Goal: Task Accomplishment & Management: Use online tool/utility

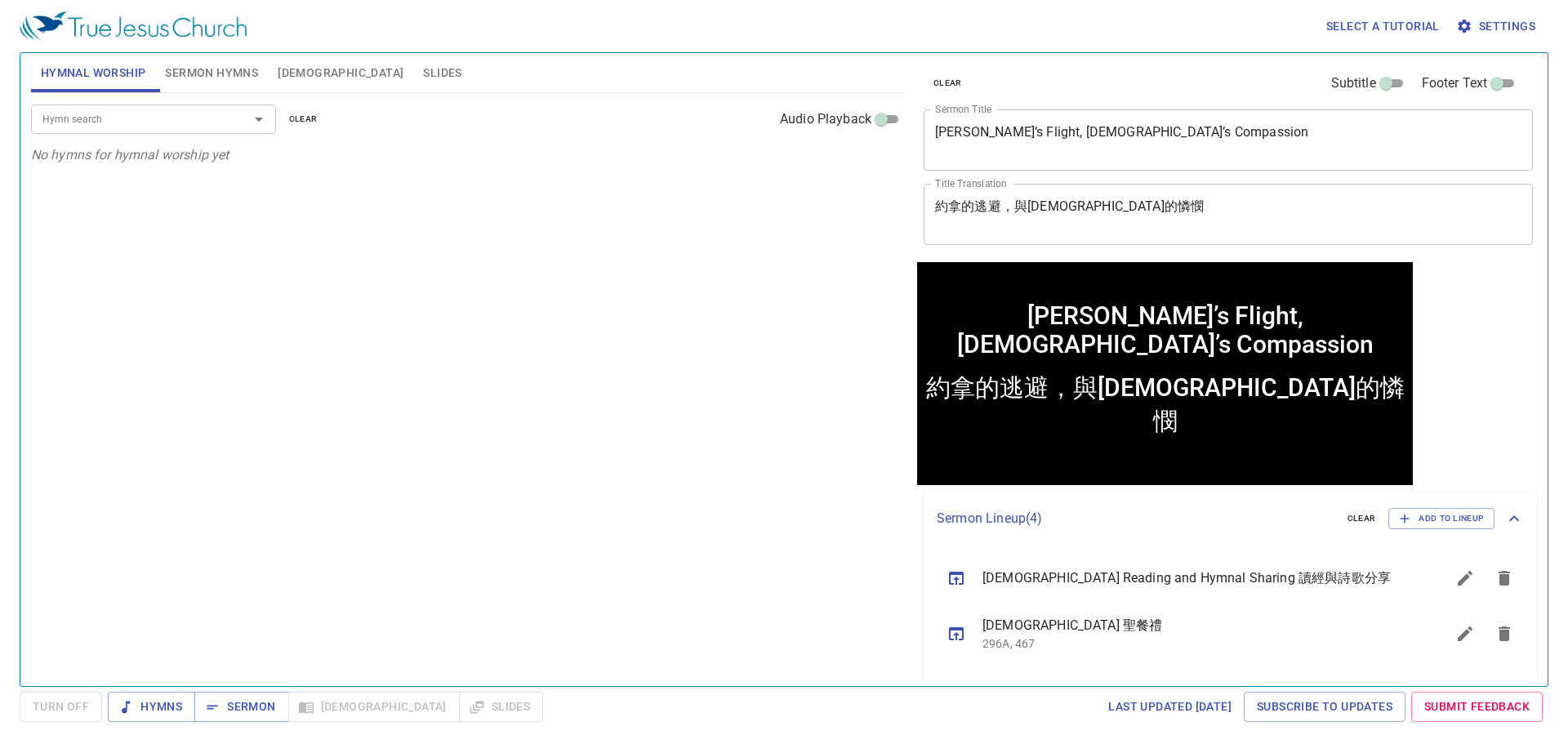
click at [1318, 134] on textarea "Jonah’s Flight, God’s Compassion" at bounding box center [1228, 139] width 586 height 31
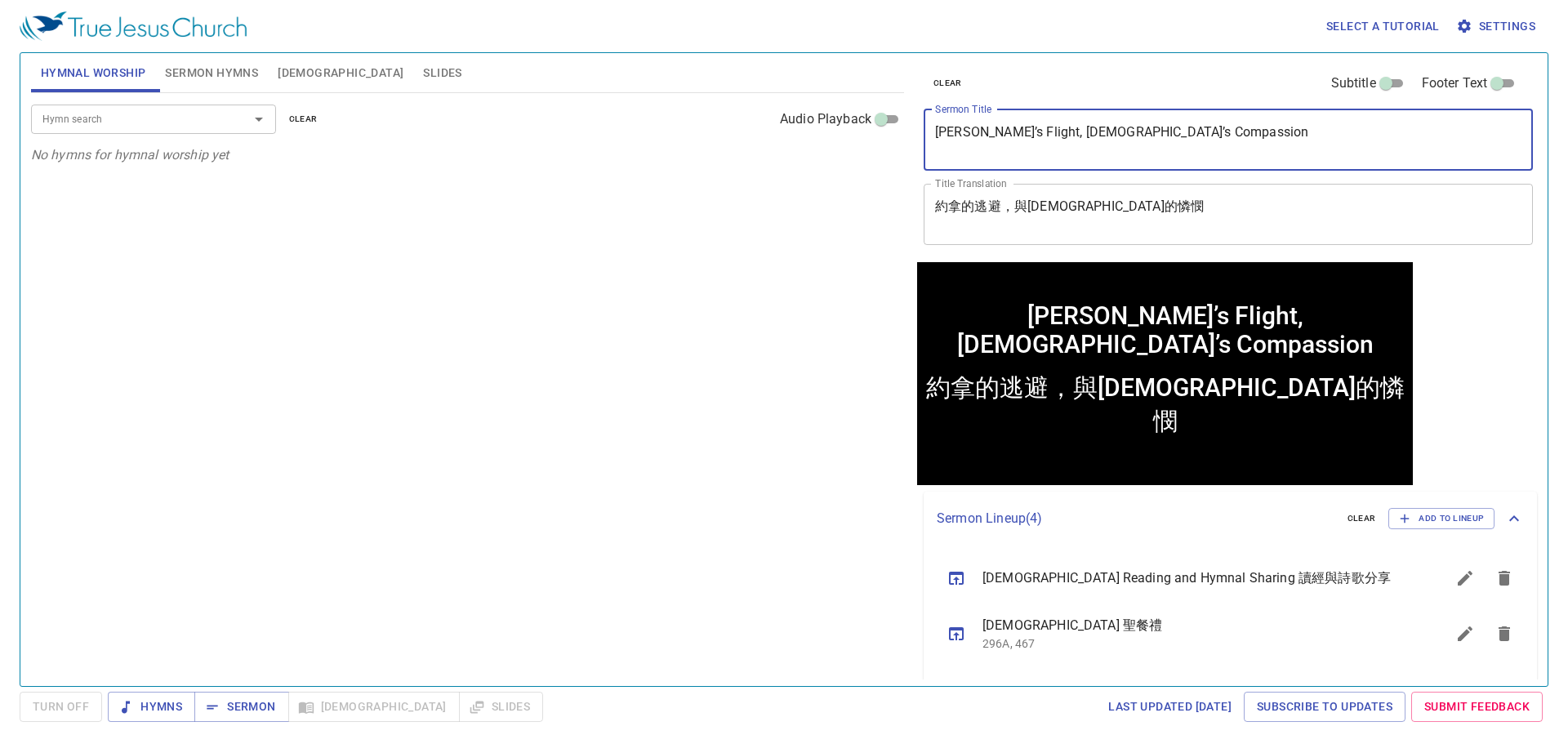
paste textarea "Mission Of The Church 教会的使命"
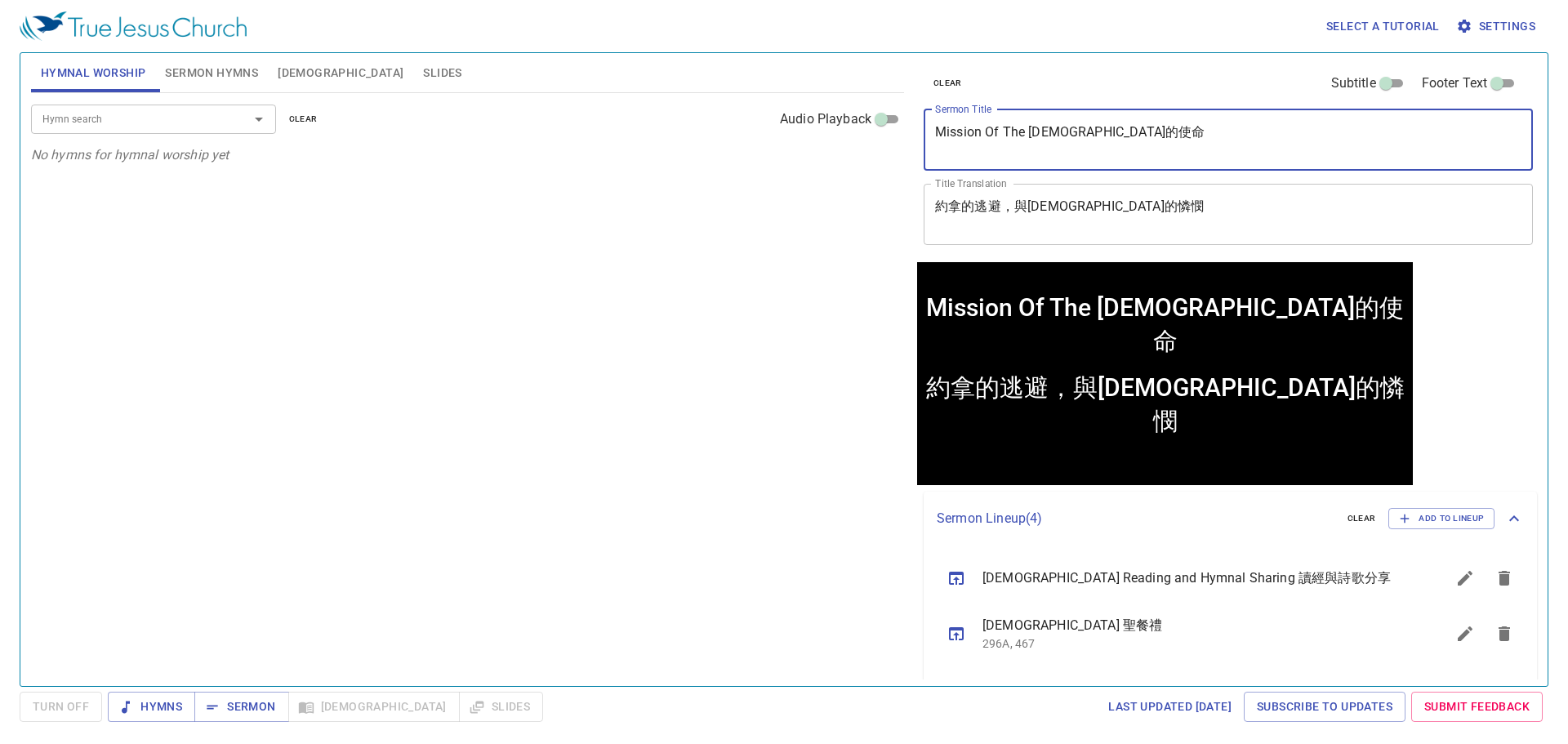
click at [1074, 132] on textarea "Mission Of The Church 教会的使命" at bounding box center [1228, 139] width 586 height 31
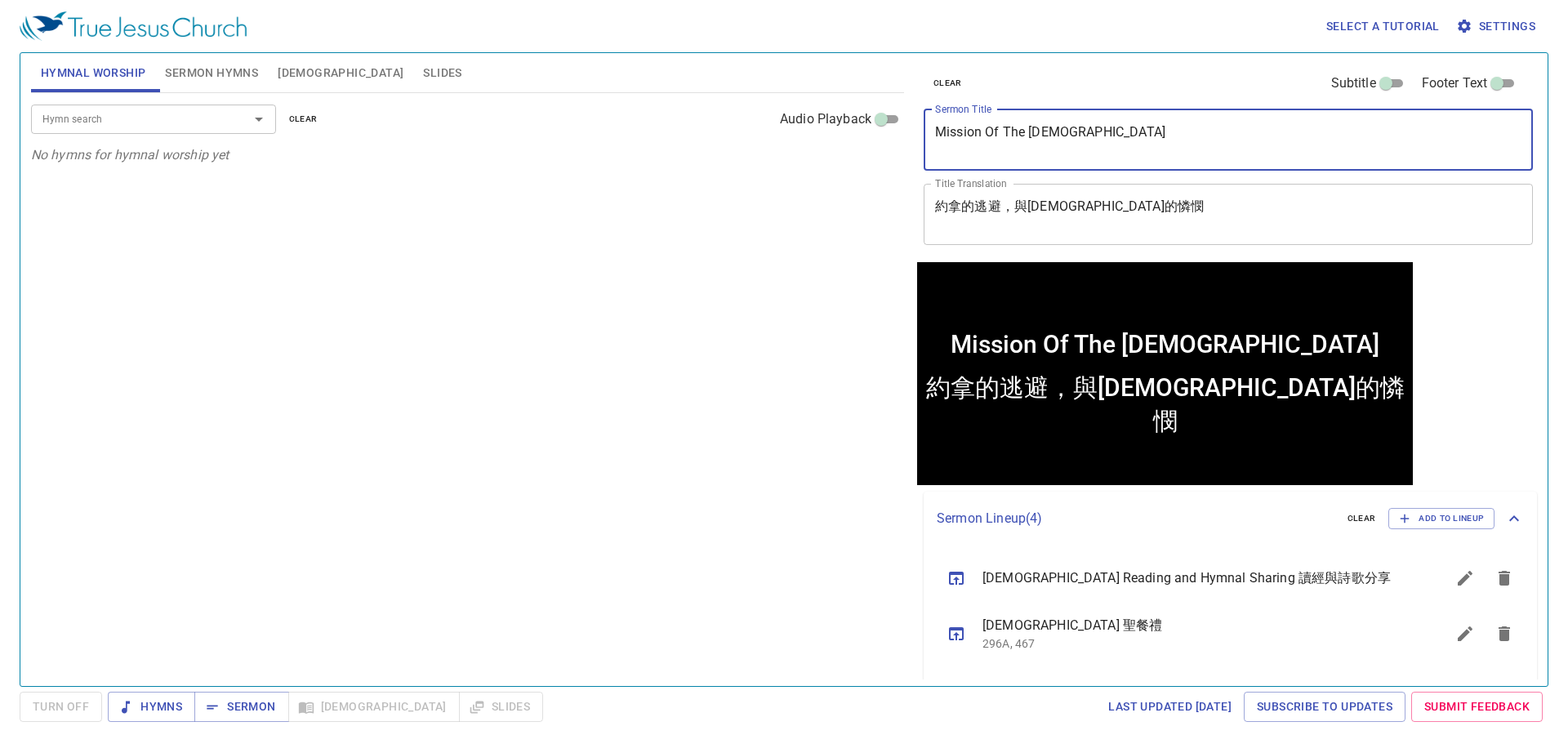
type textarea "Mission Of The [DEMOGRAPHIC_DATA]"
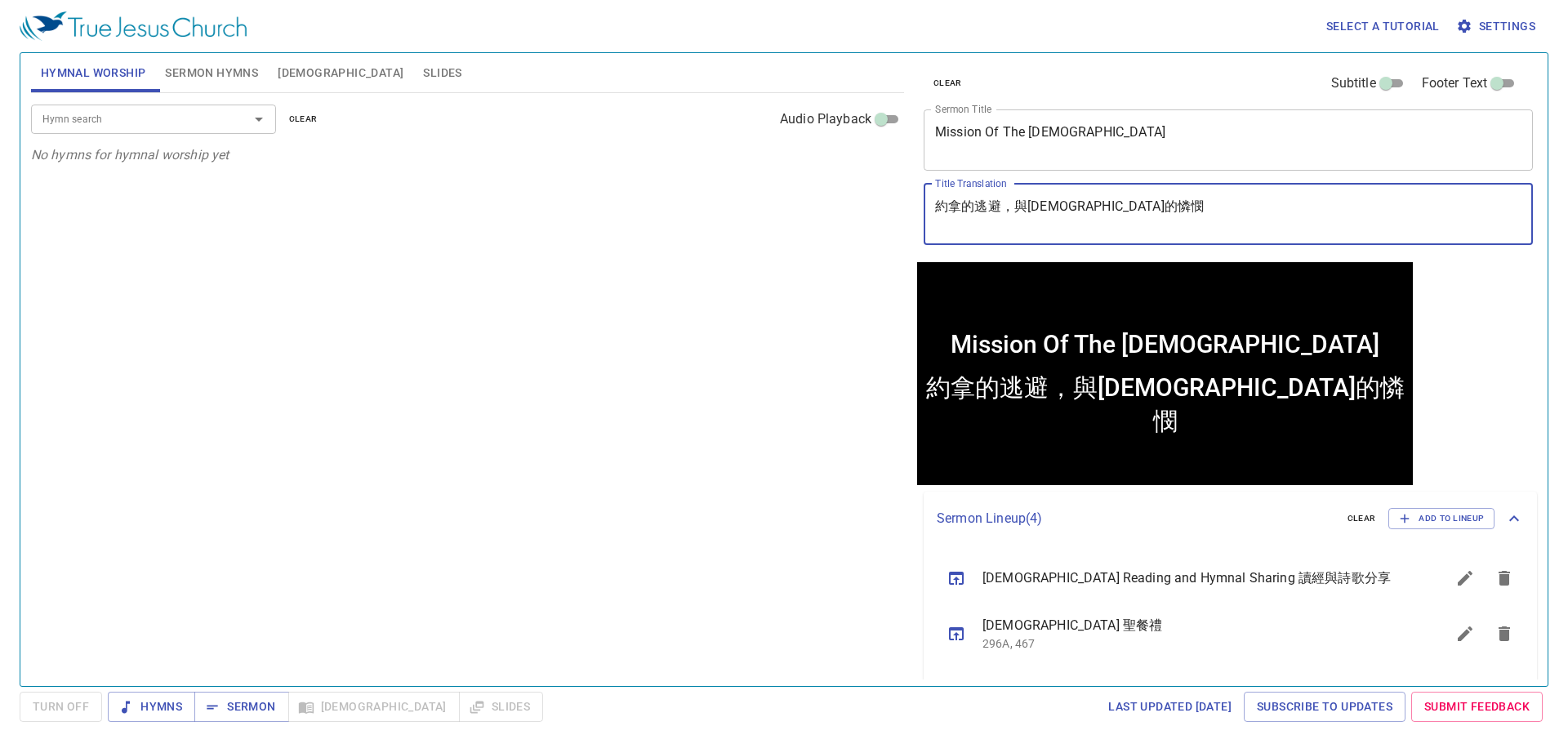
paste textarea "[DEMOGRAPHIC_DATA]的使命"
type textarea "[DEMOGRAPHIC_DATA]的使命"
click at [203, 68] on span "Sermon Hymns" at bounding box center [212, 73] width 93 height 21
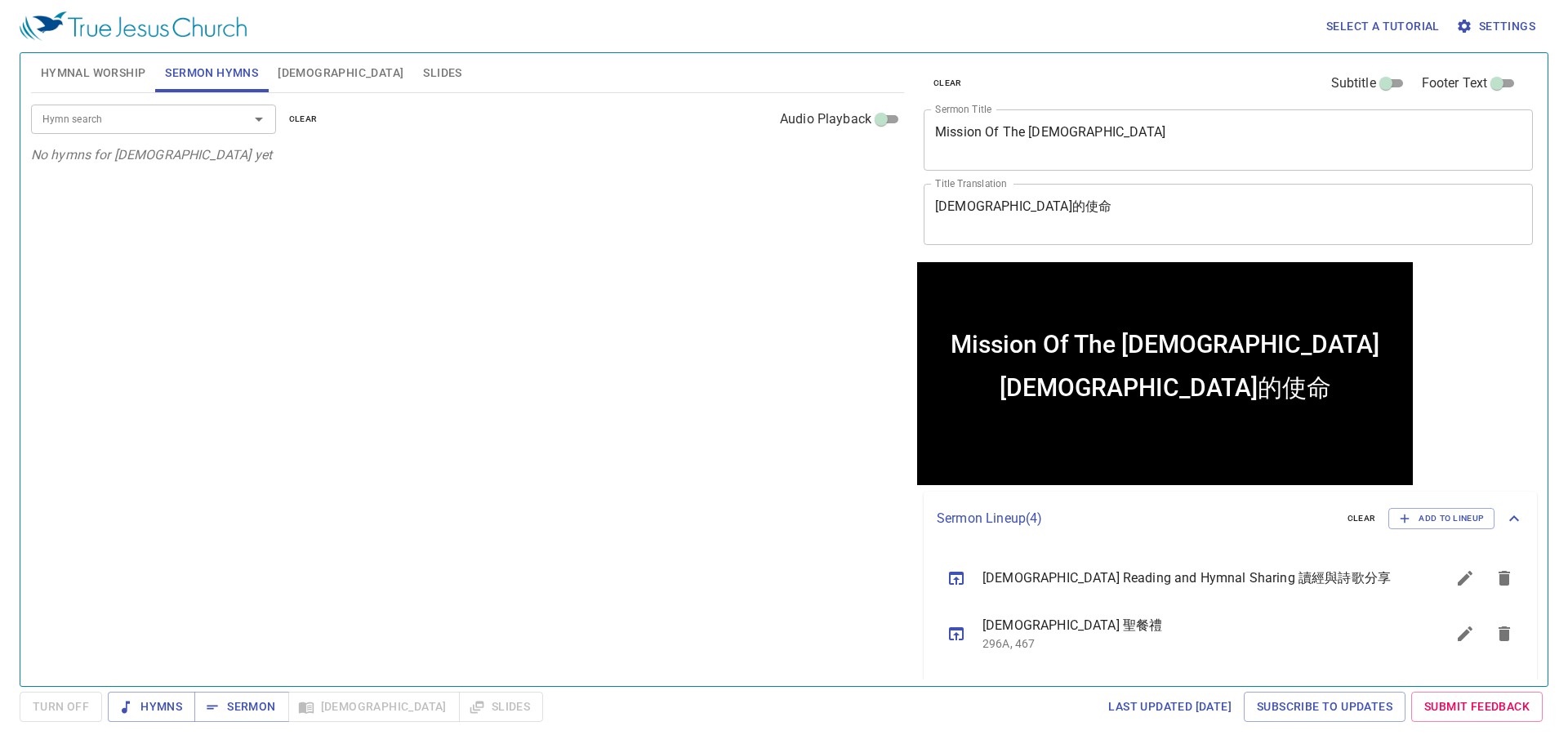
click at [175, 116] on input "Hymn search" at bounding box center [129, 118] width 187 height 19
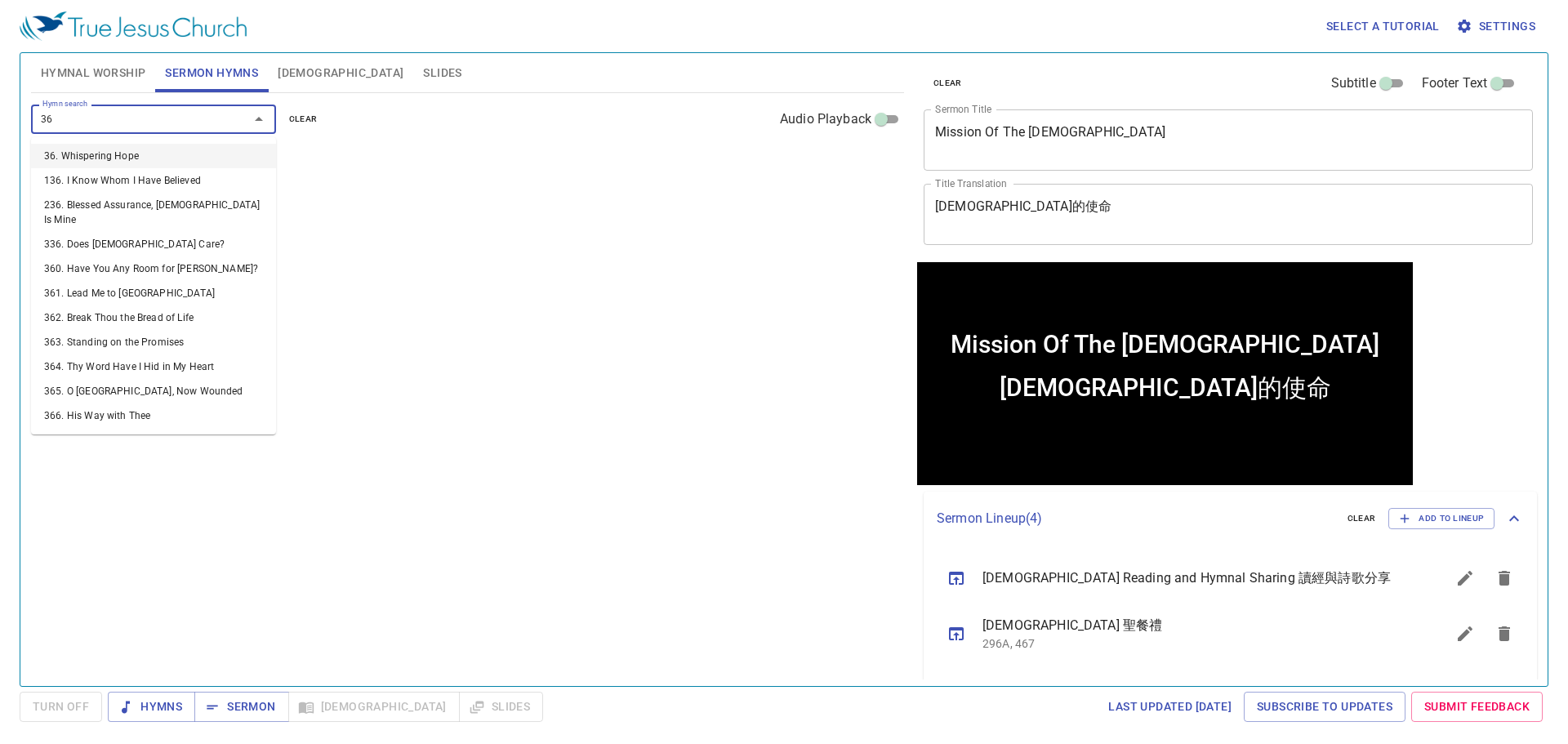
type input "368"
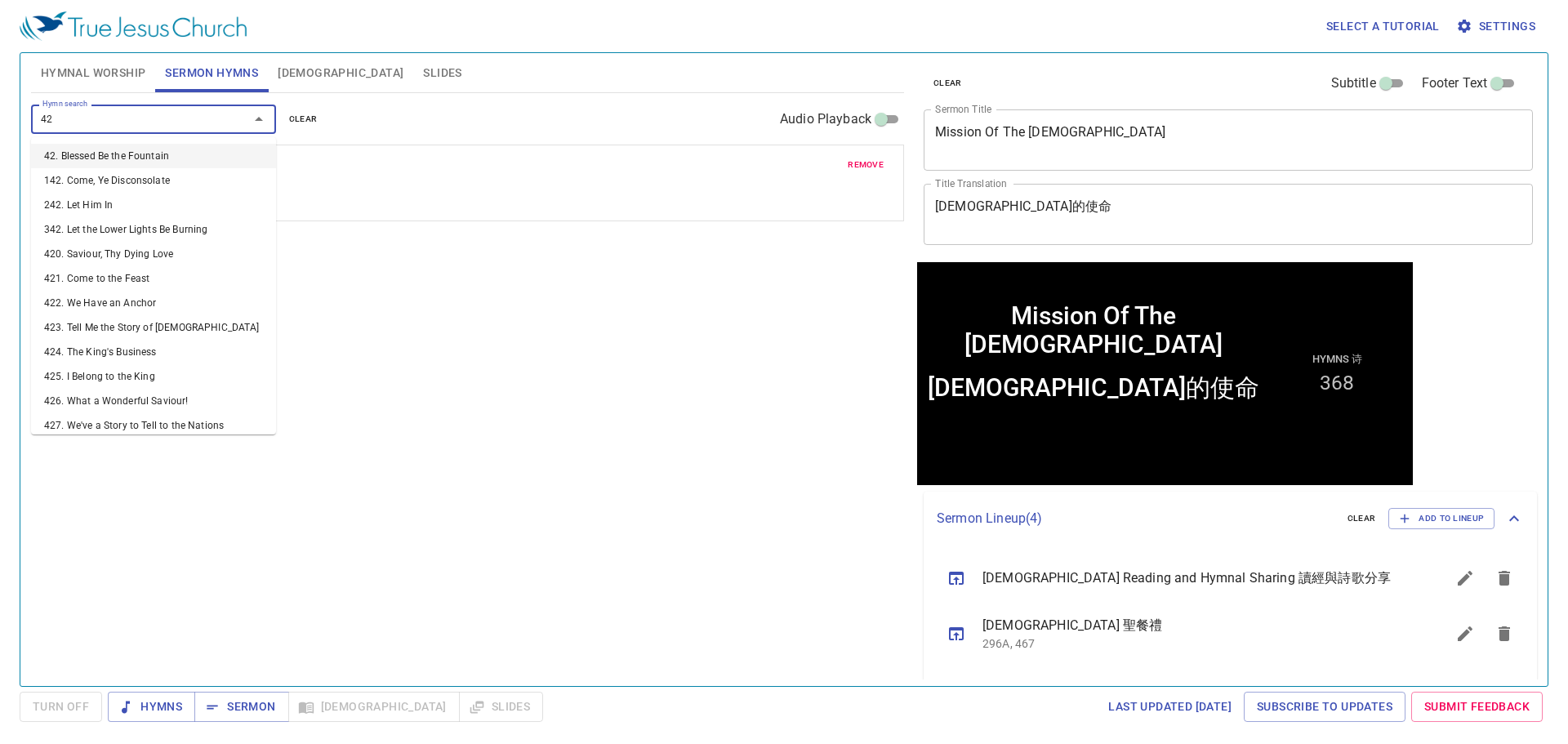
type input "427"
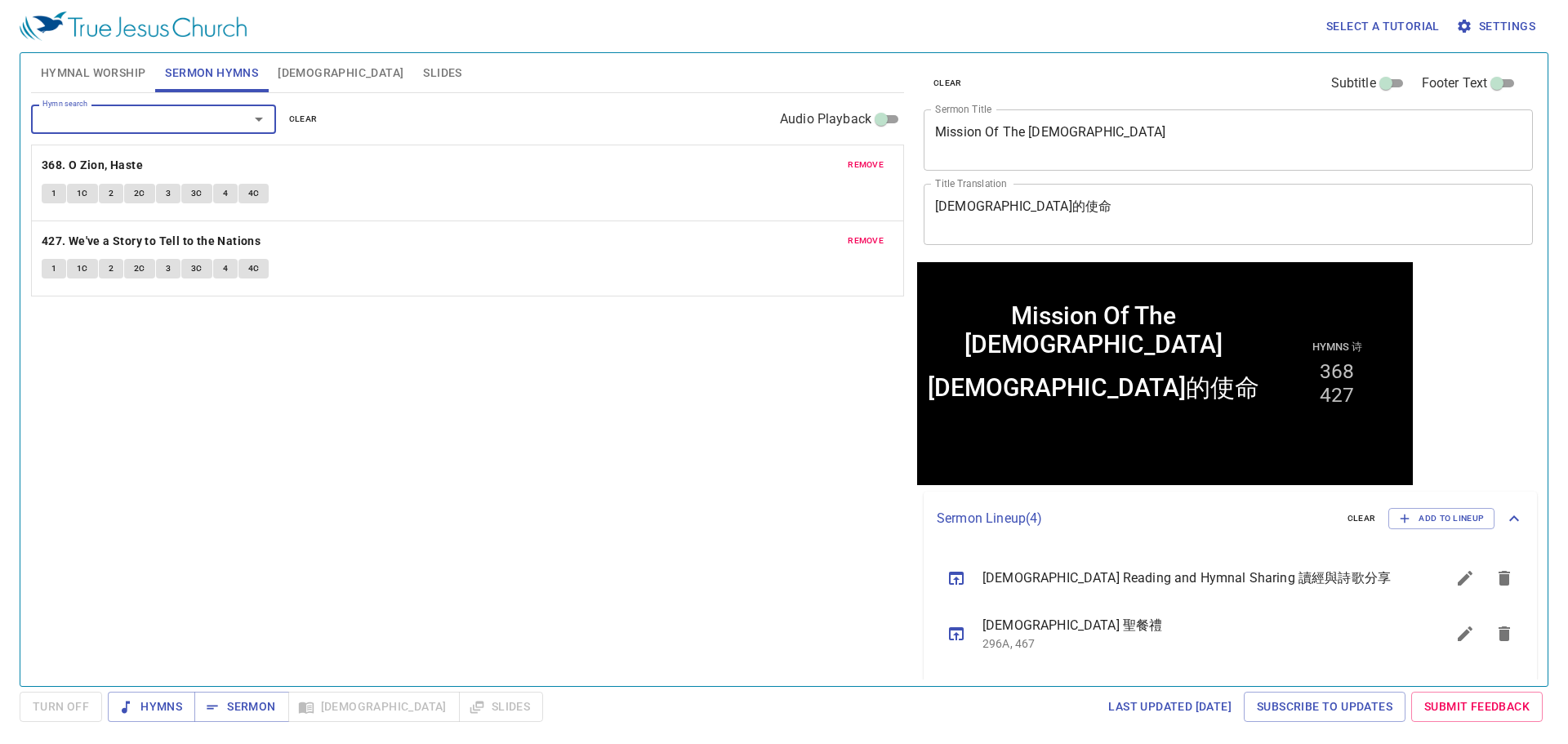
click at [398, 567] on div "Hymn search Hymn search clear Audio Playback remove 368. O Zion, Haste 1 1C 2 2…" at bounding box center [467, 382] width 873 height 579
click at [122, 75] on span "Hymnal Worship" at bounding box center [93, 73] width 105 height 21
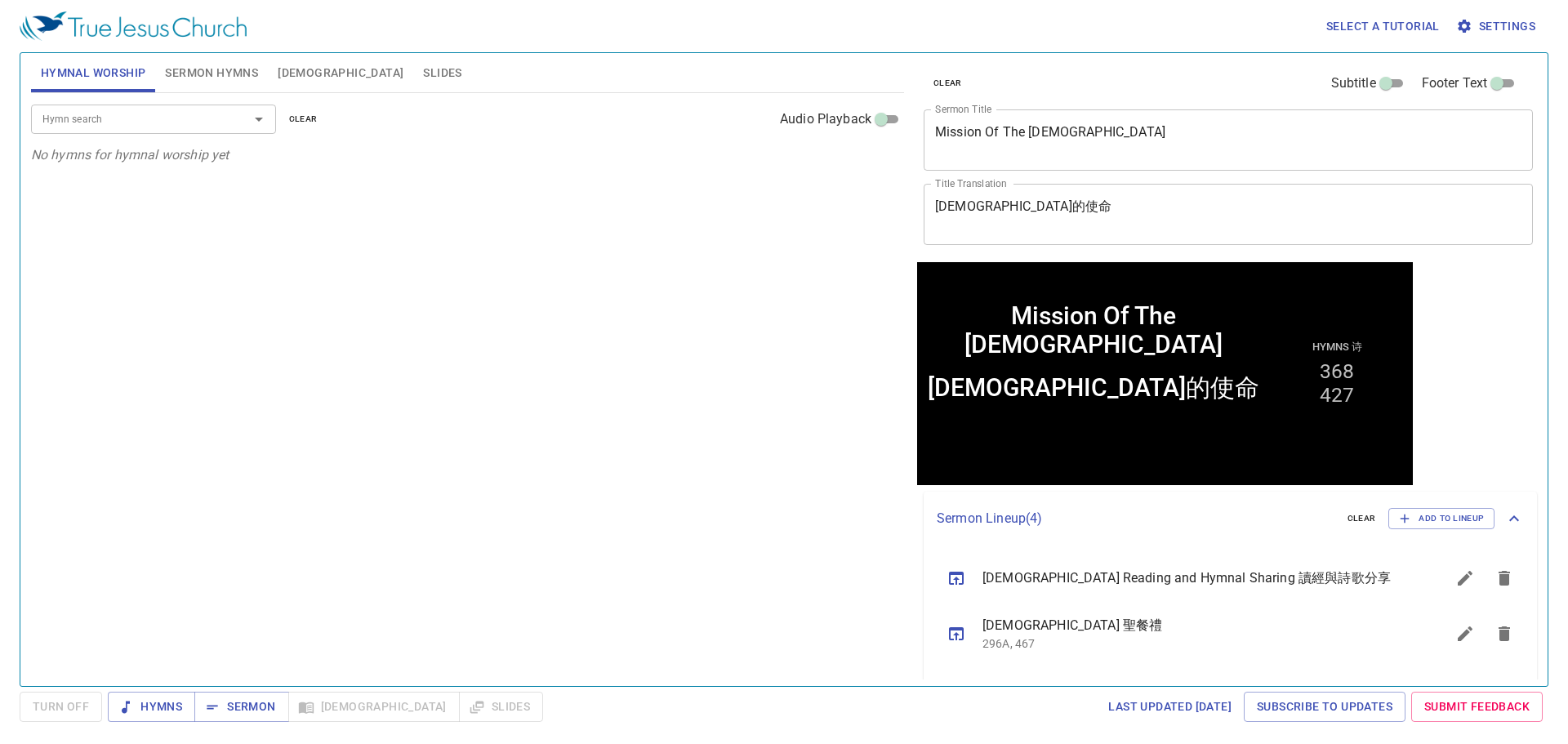
click at [180, 131] on div "Hymn search" at bounding box center [153, 118] width 245 height 29
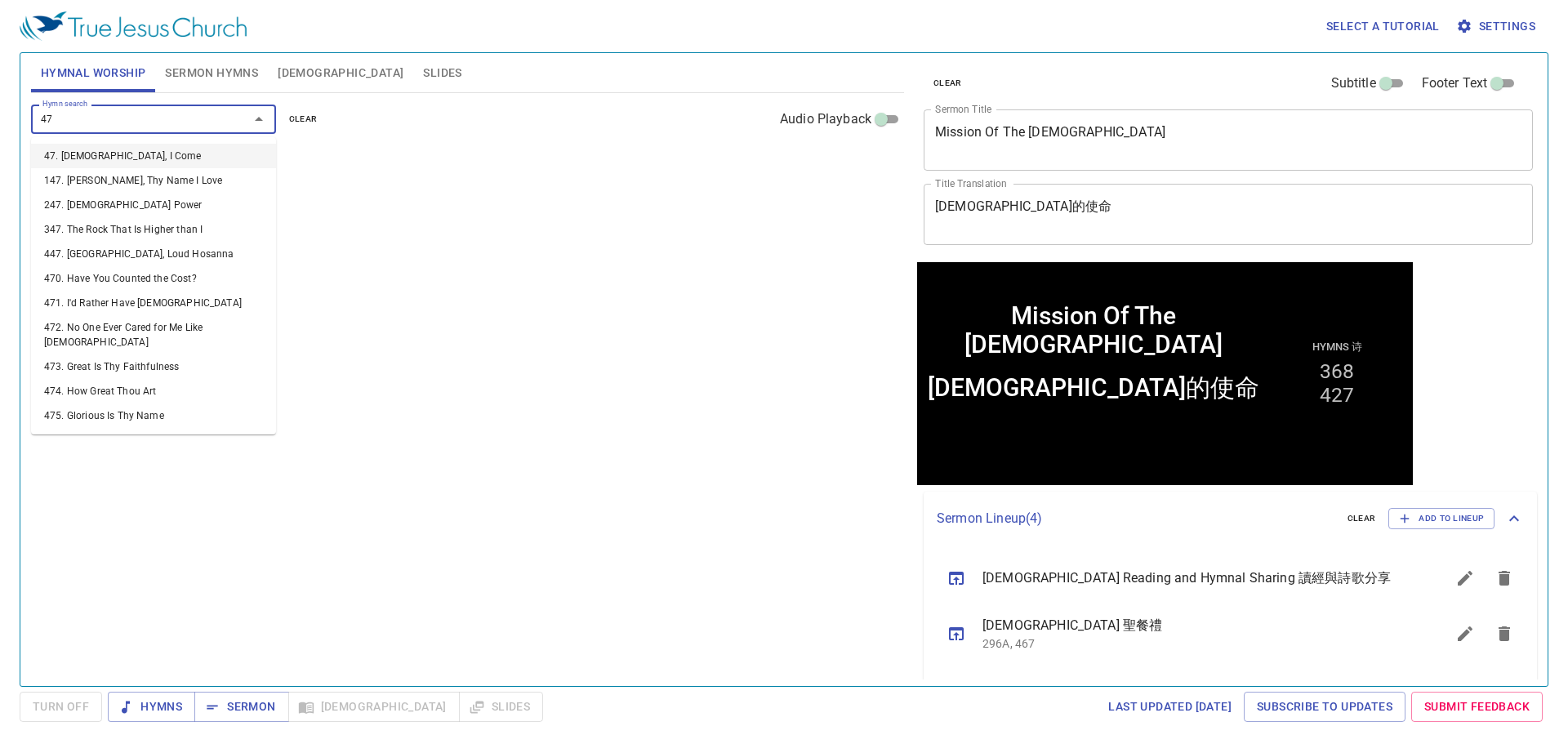
type input "473"
type input "474"
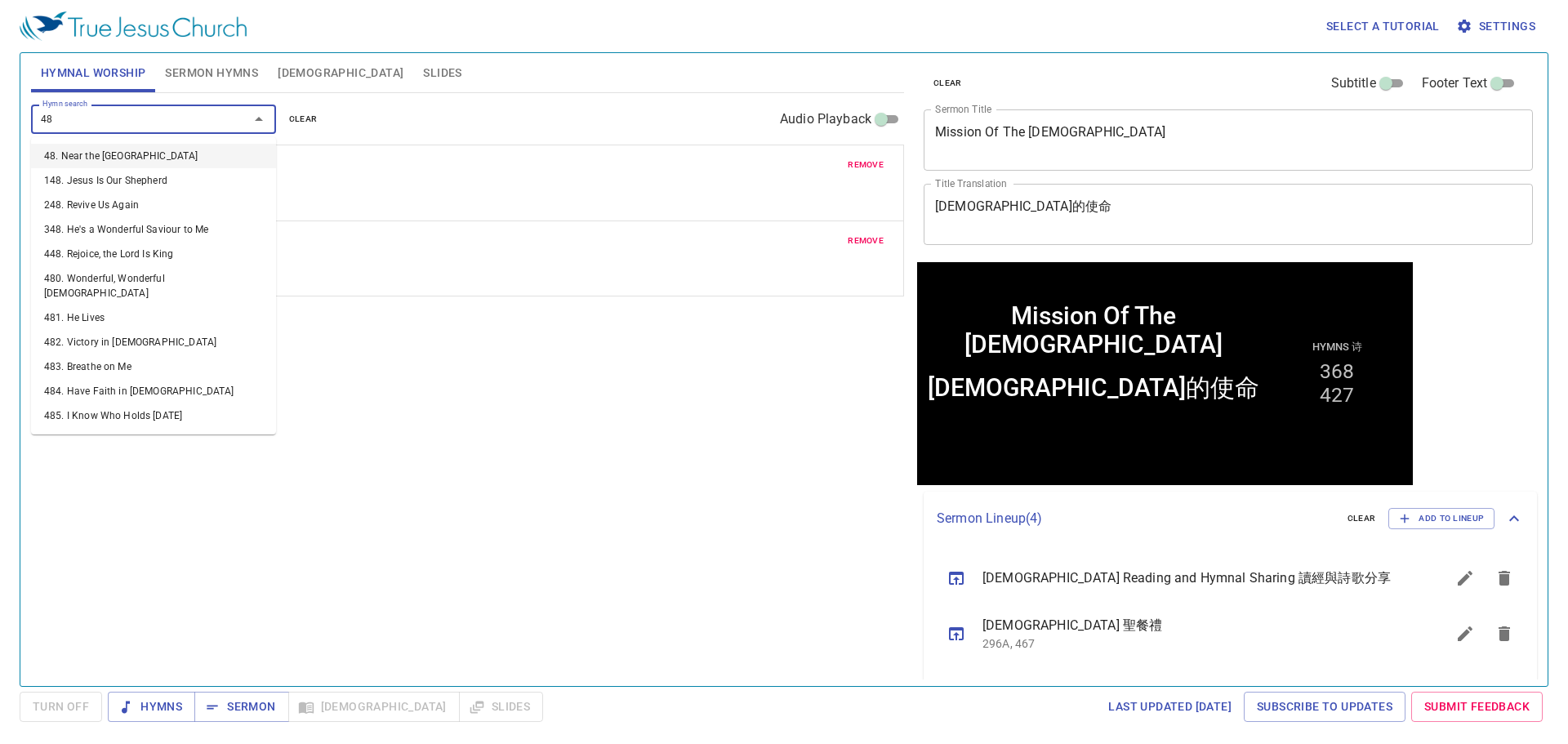
type input "480"
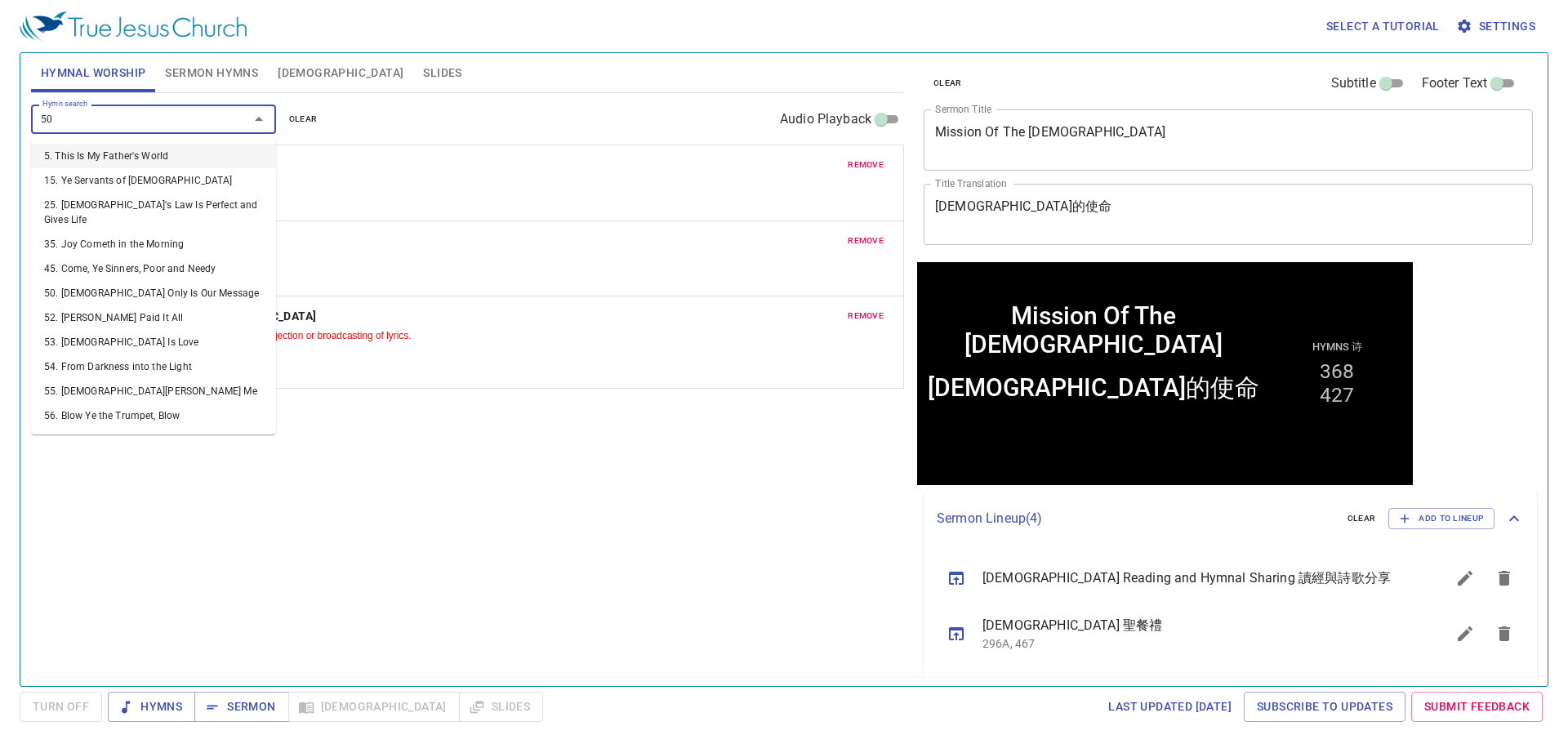
type input "500"
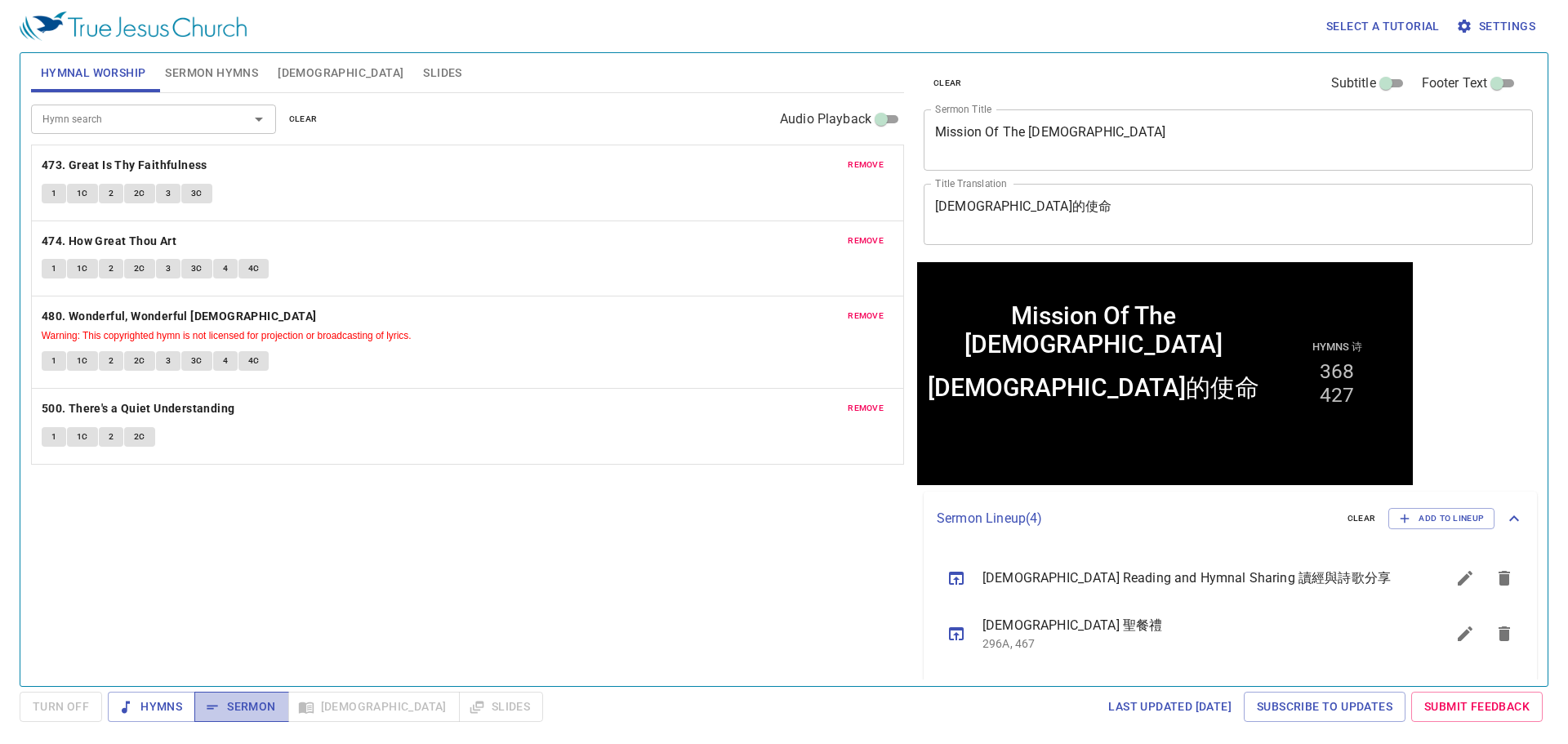
drag, startPoint x: 236, startPoint y: 702, endPoint x: 260, endPoint y: 667, distance: 42.4
click at [236, 701] on span "Sermon" at bounding box center [241, 707] width 68 height 21
click at [48, 194] on button "1" at bounding box center [54, 194] width 25 height 20
click at [577, 575] on div "Hymn search Hymn search clear Audio Playback remove 473. Great Is Thy Faithfuln…" at bounding box center [467, 382] width 873 height 579
click at [532, 575] on div "Hymn search Hymn search clear Audio Playback remove 473. Great Is Thy Faithfuln…" at bounding box center [467, 382] width 873 height 579
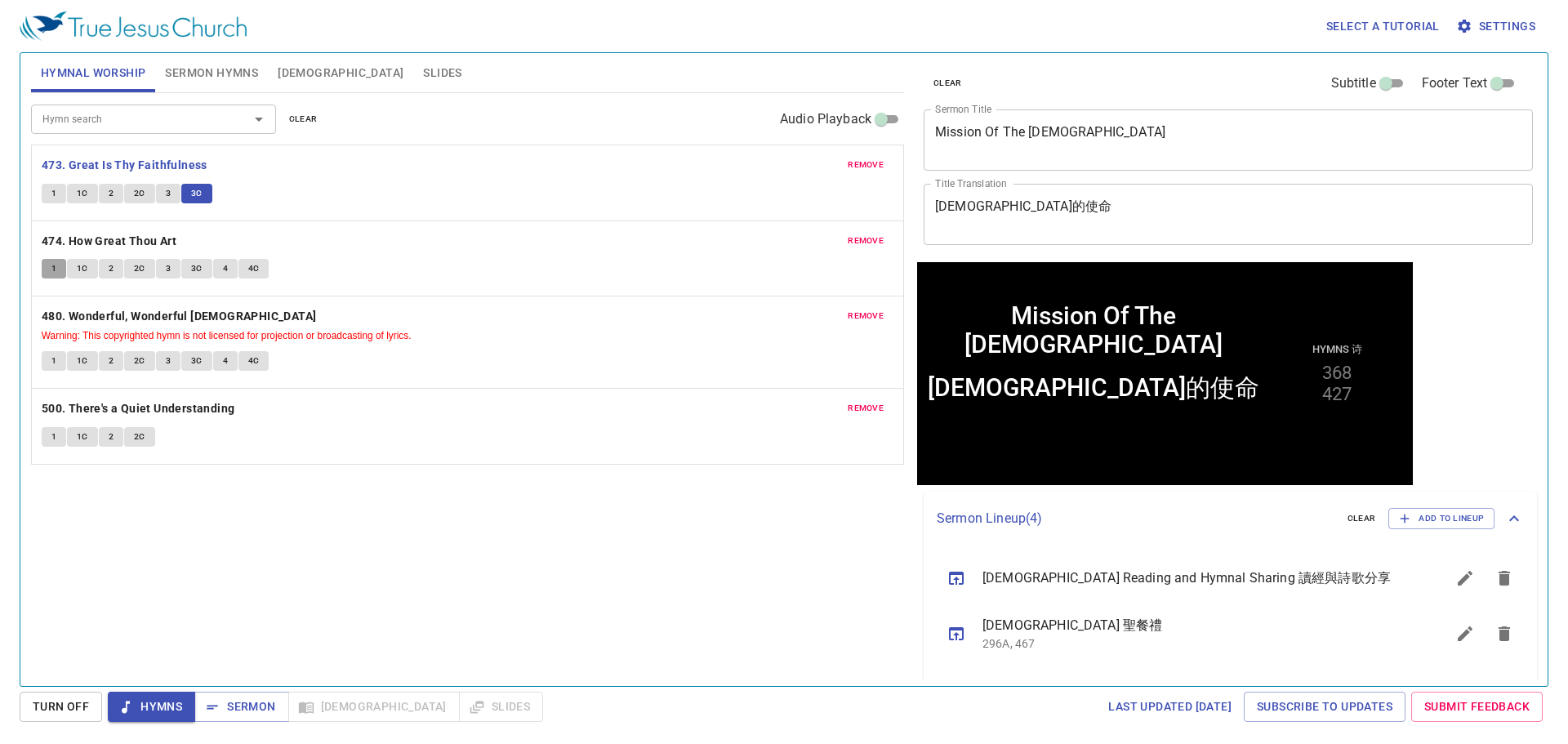
click at [58, 265] on button "1" at bounding box center [54, 269] width 25 height 20
click at [52, 355] on span "1" at bounding box center [54, 361] width 5 height 15
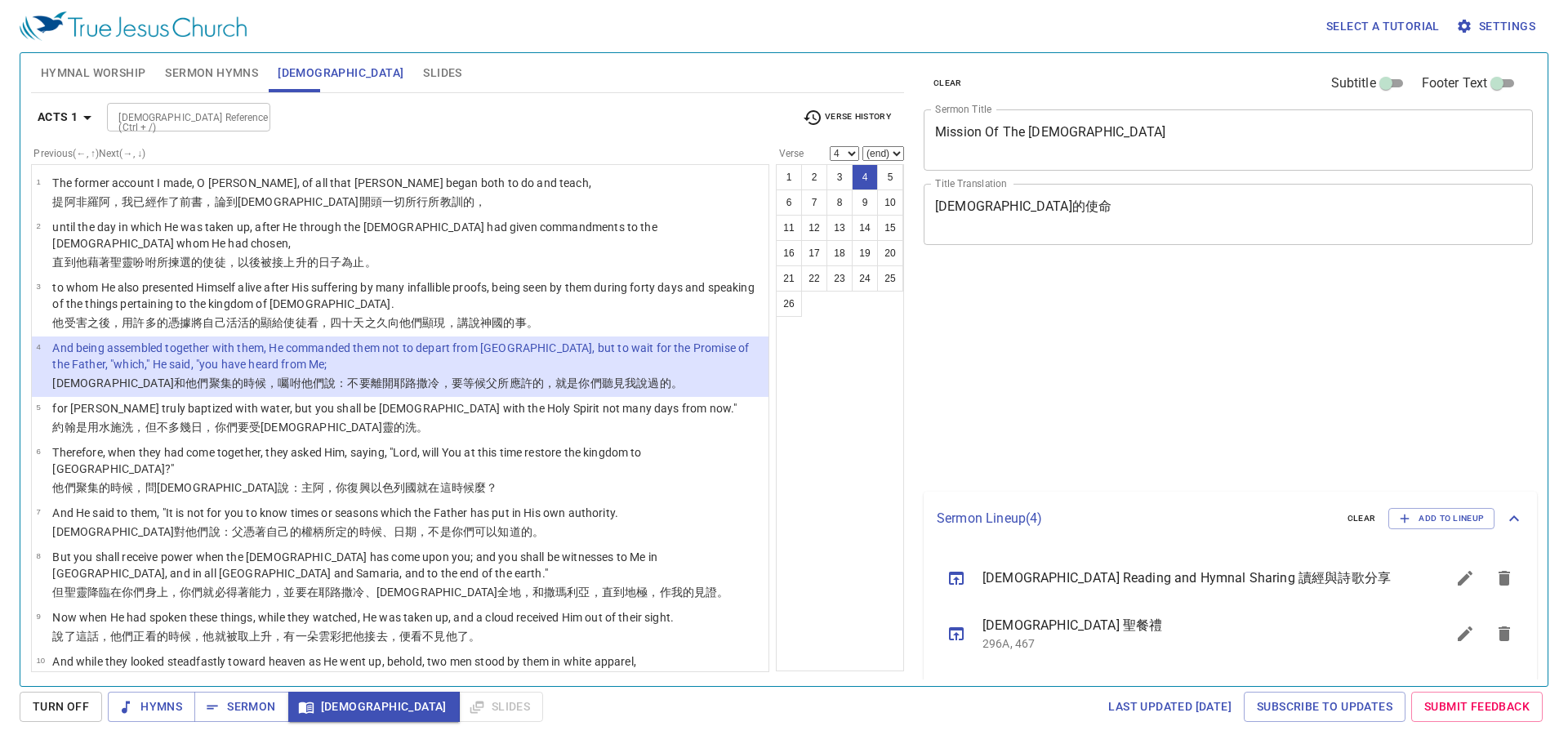
select select "4"
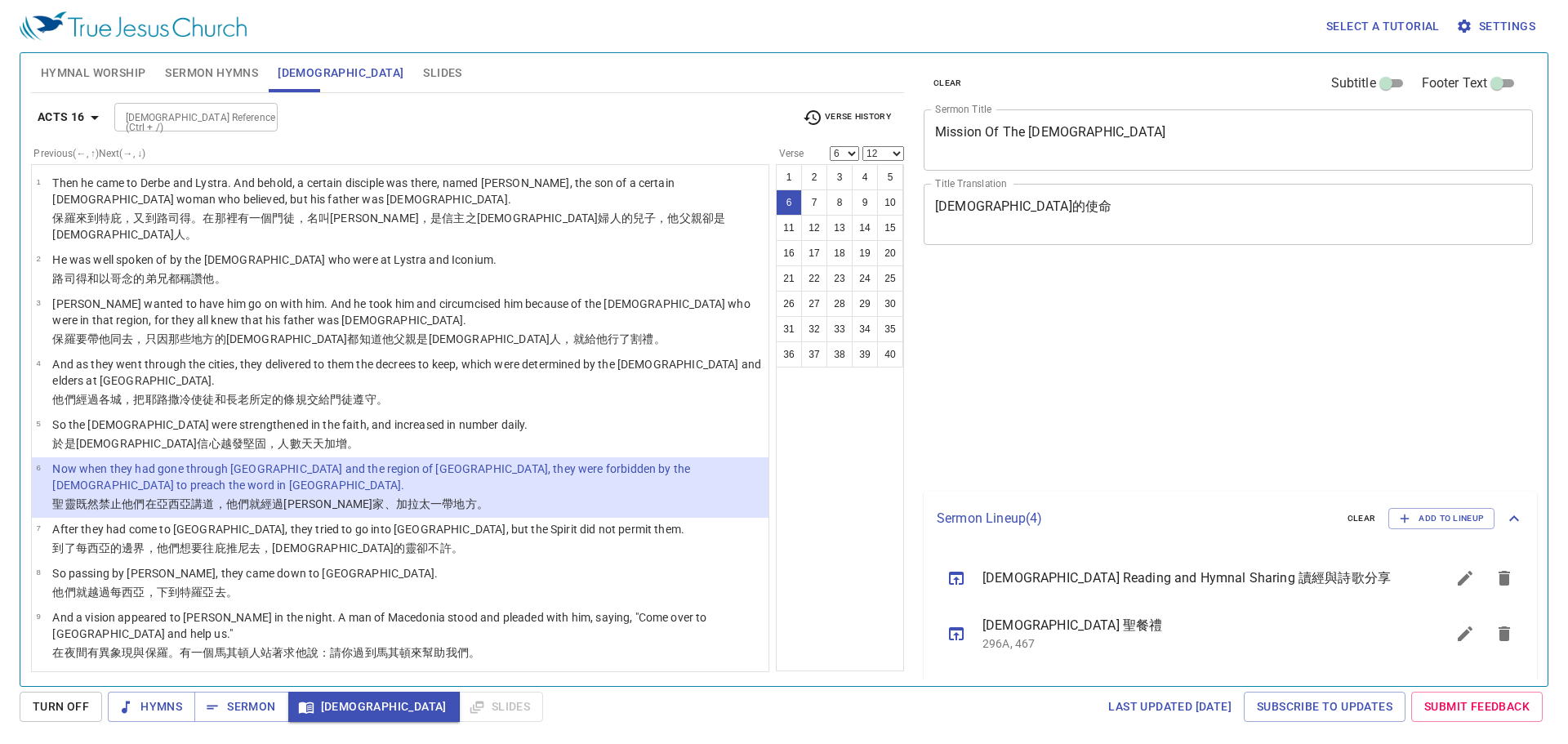
select select "6"
select select "12"
select select "6"
select select "12"
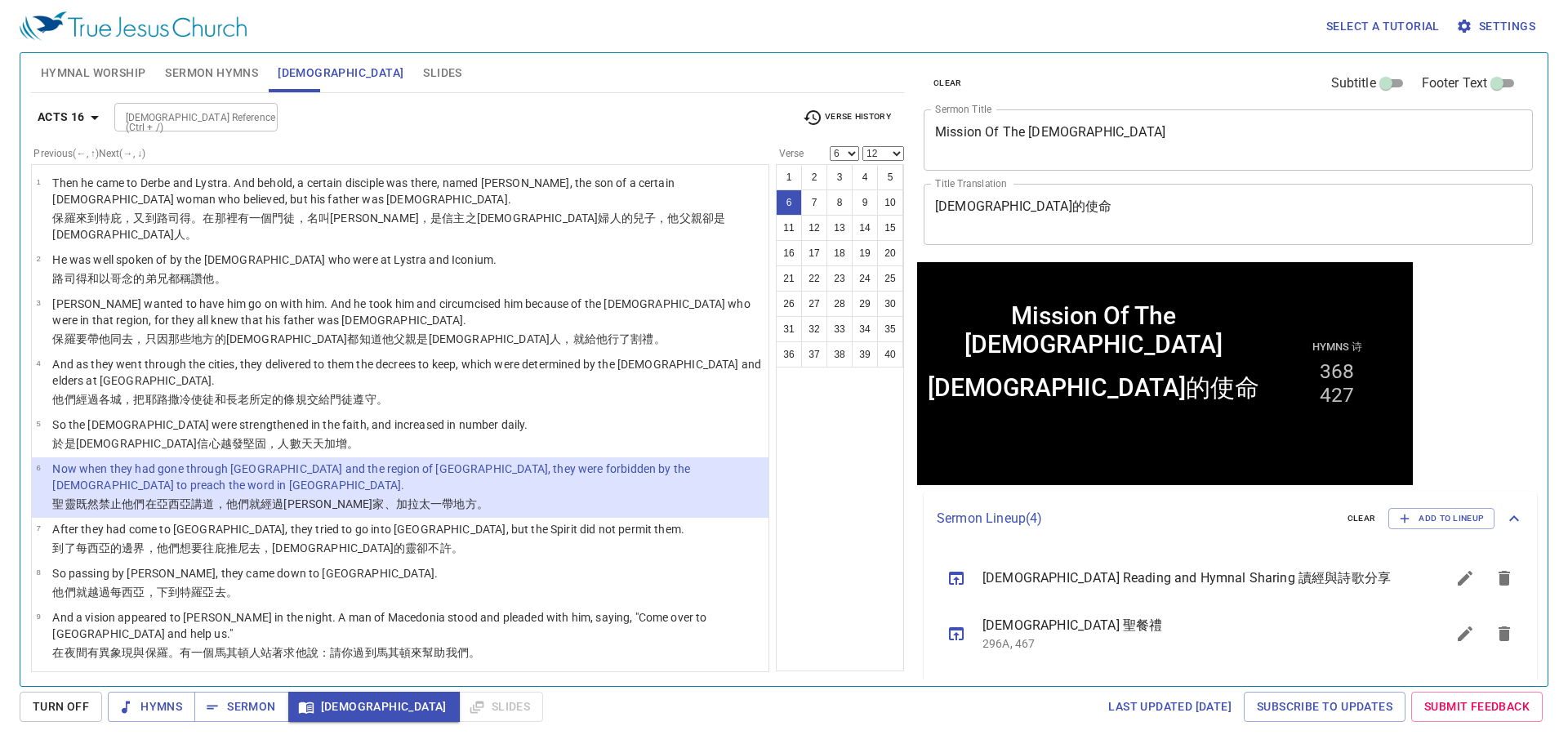
scroll to position [572, 0]
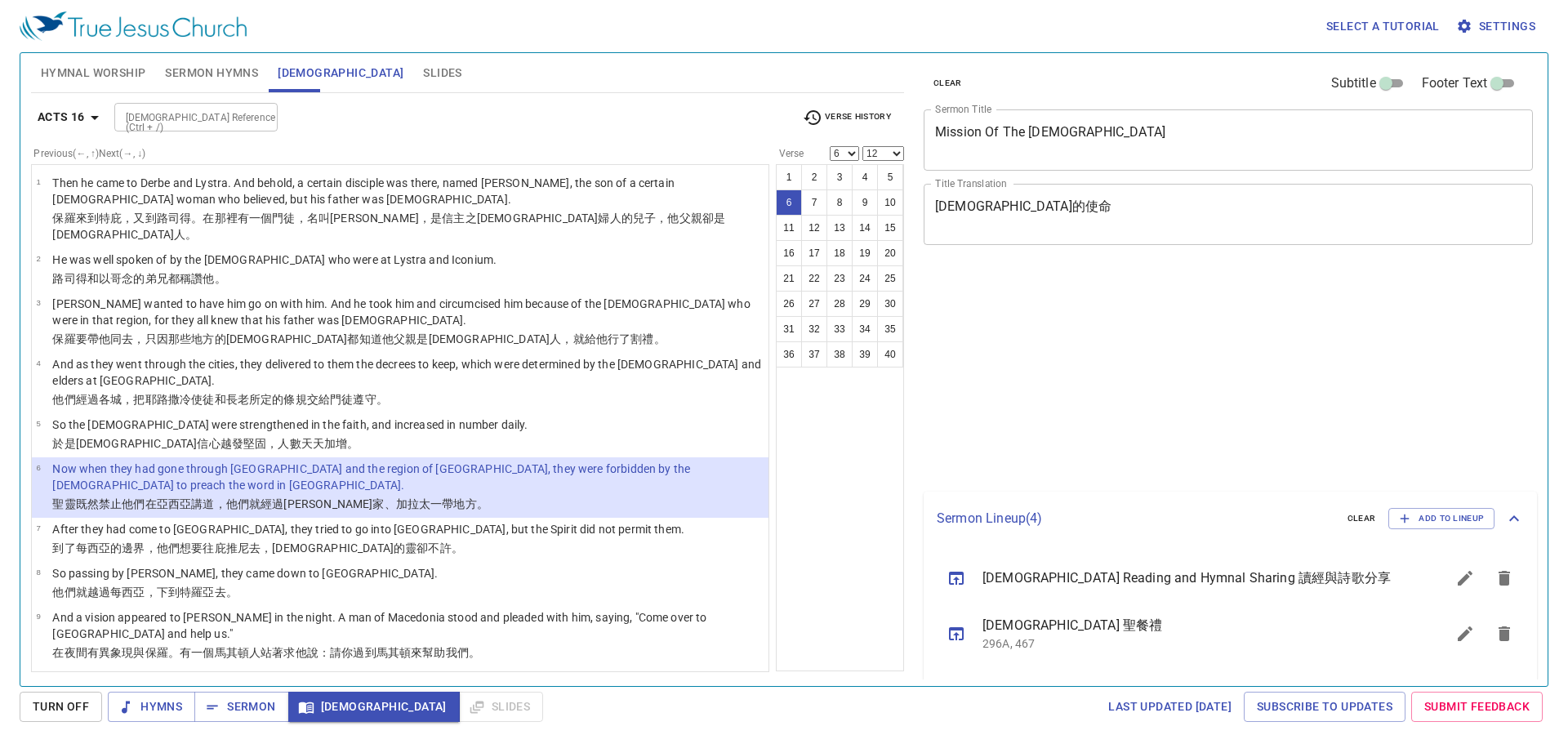
select select "6"
select select "12"
select select "6"
select select "12"
select select "6"
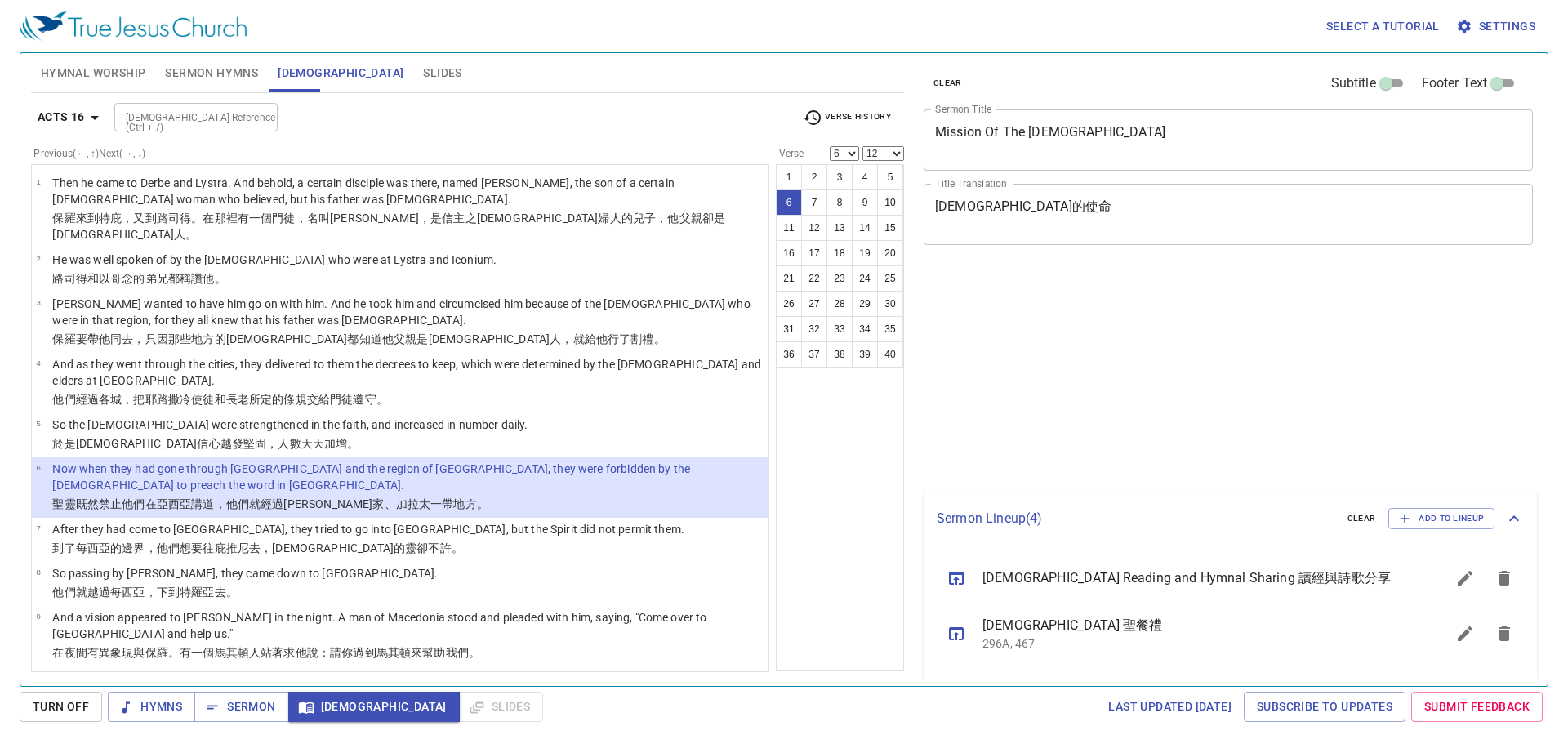
select select "12"
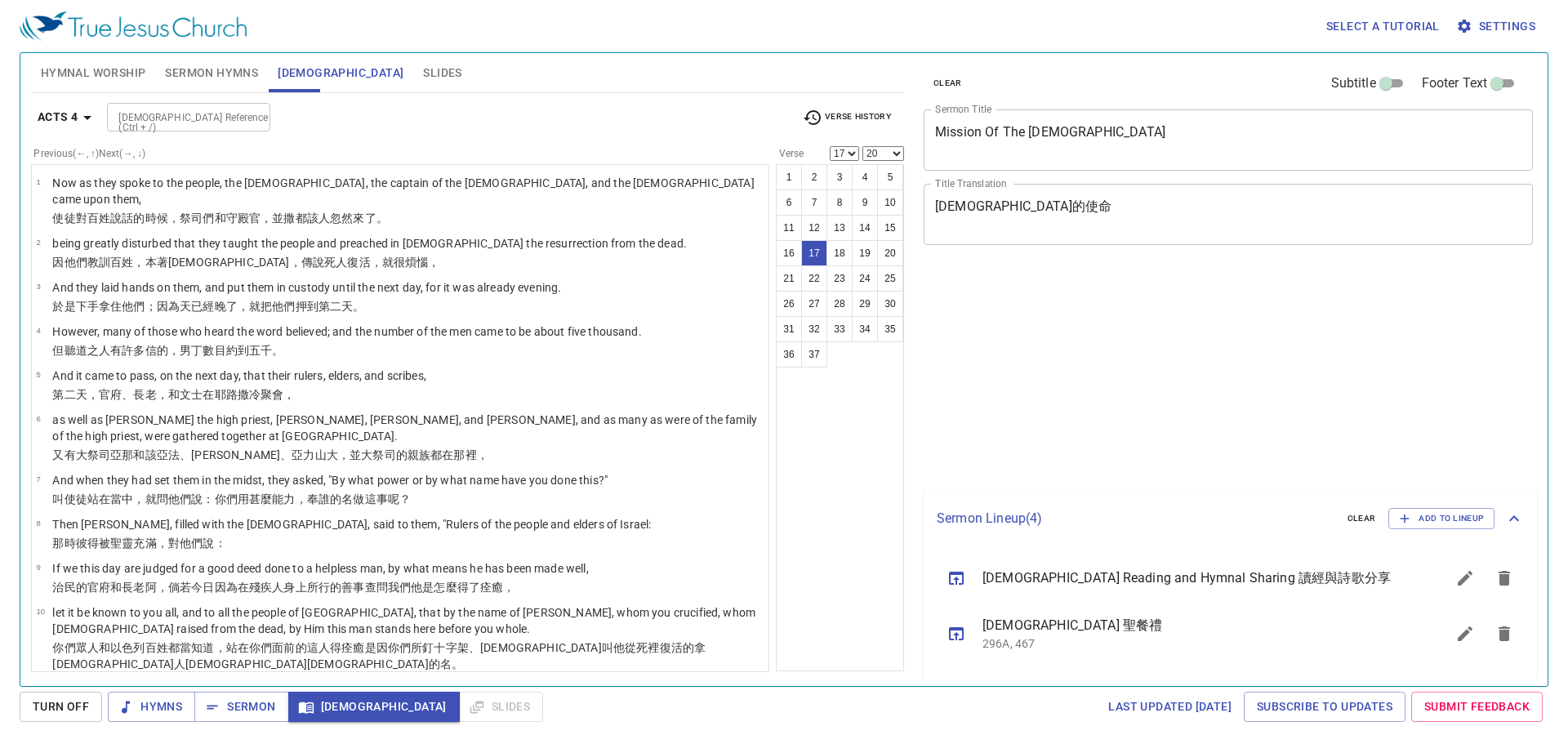
select select "17"
select select "20"
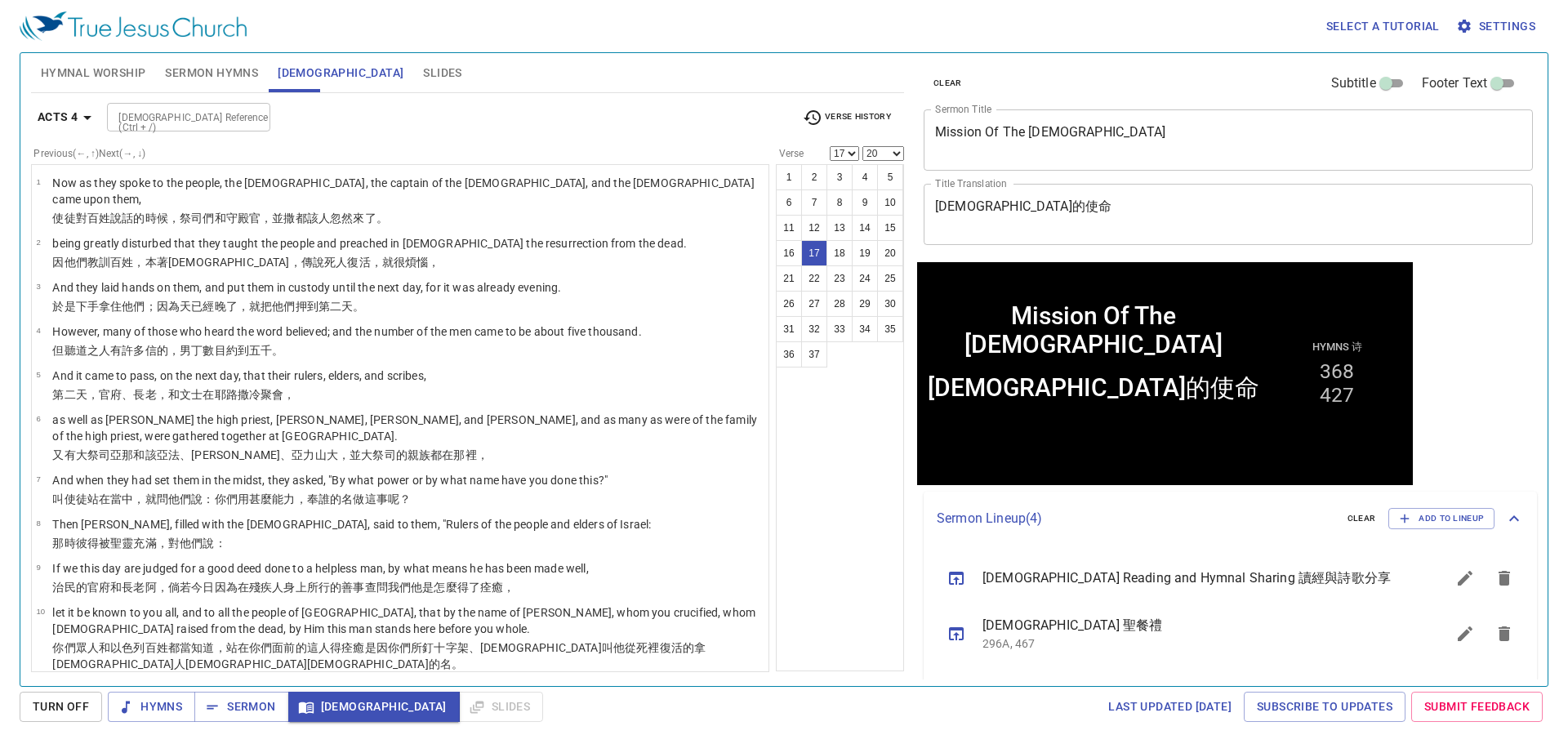
scroll to position [591, 0]
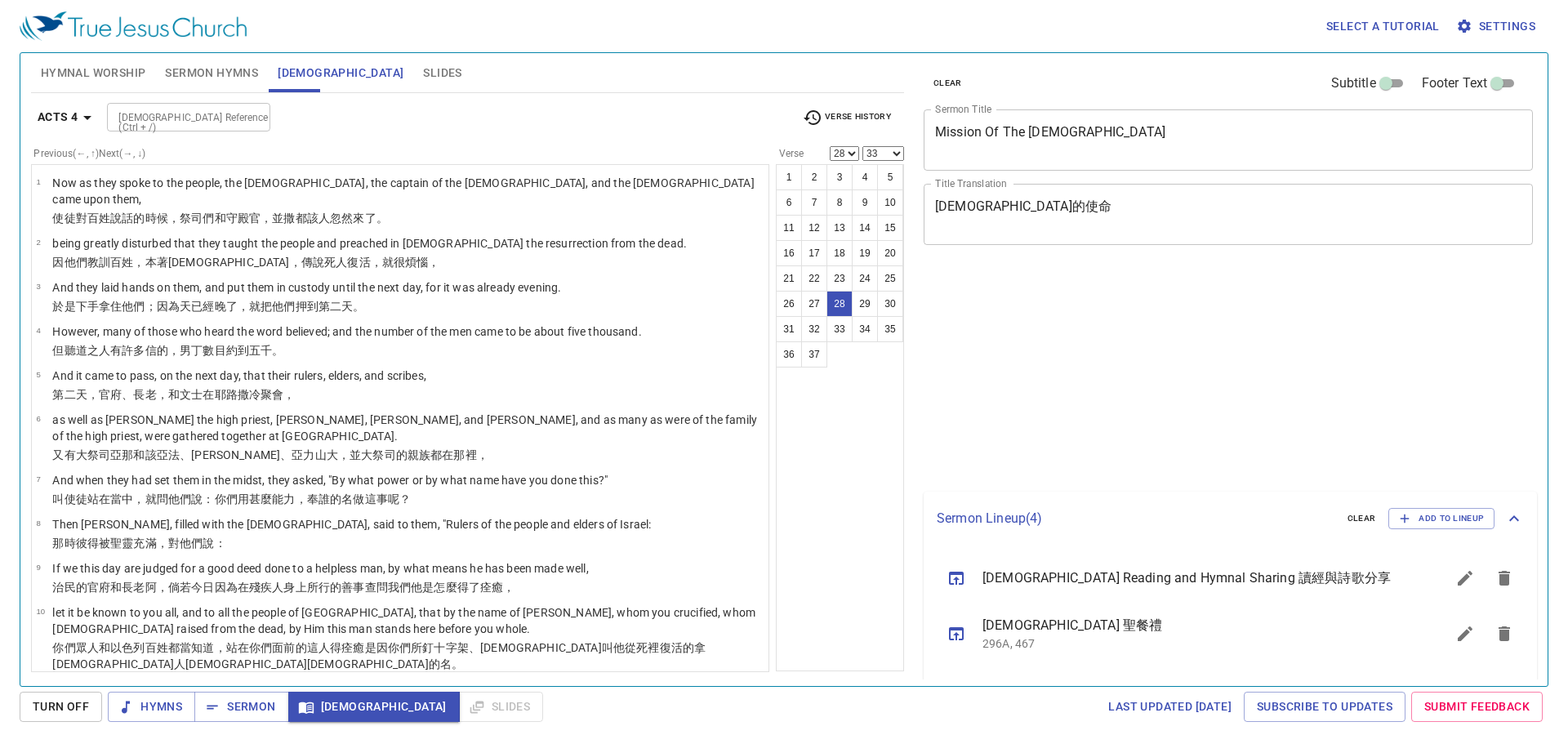
select select "28"
select select "33"
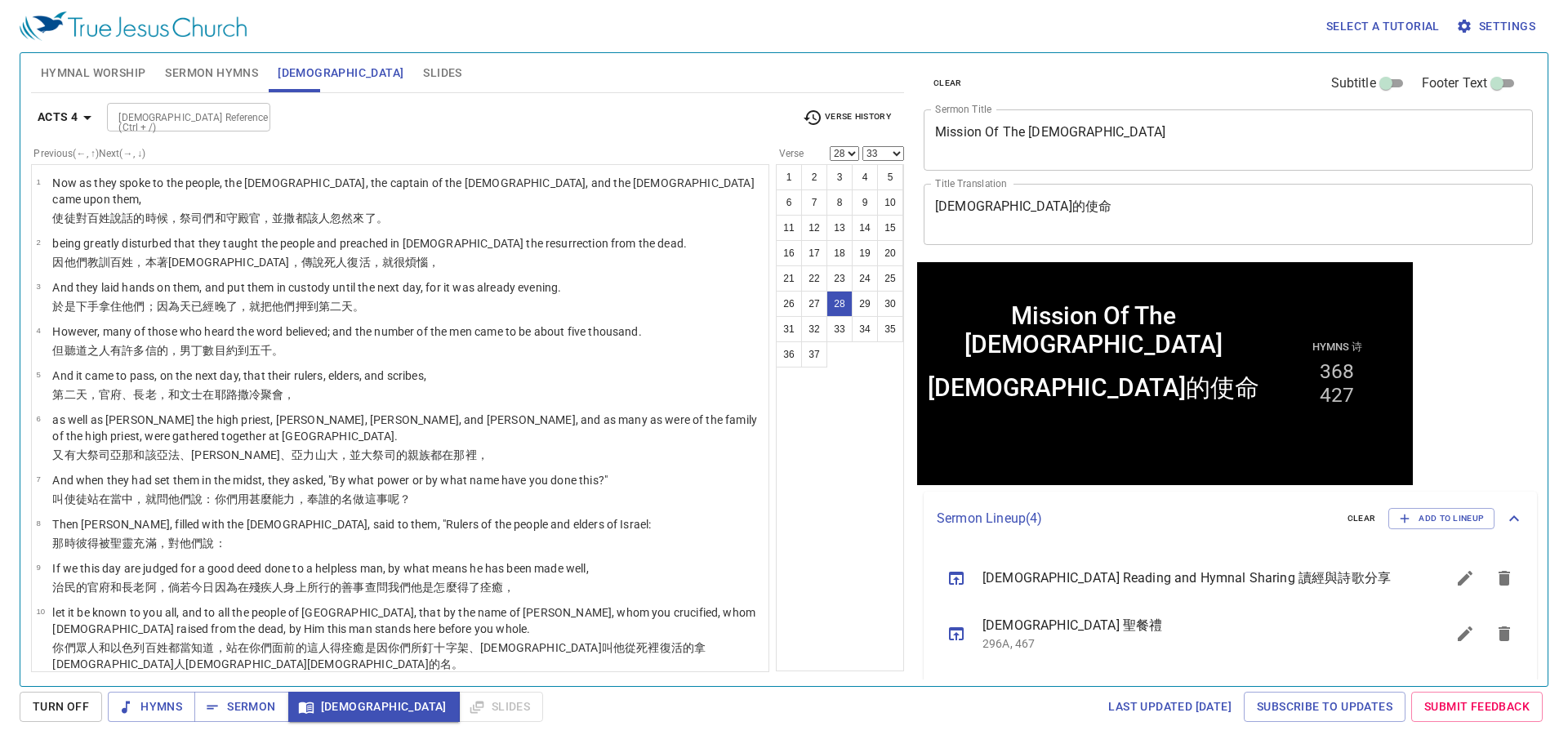
scroll to position [1368, 0]
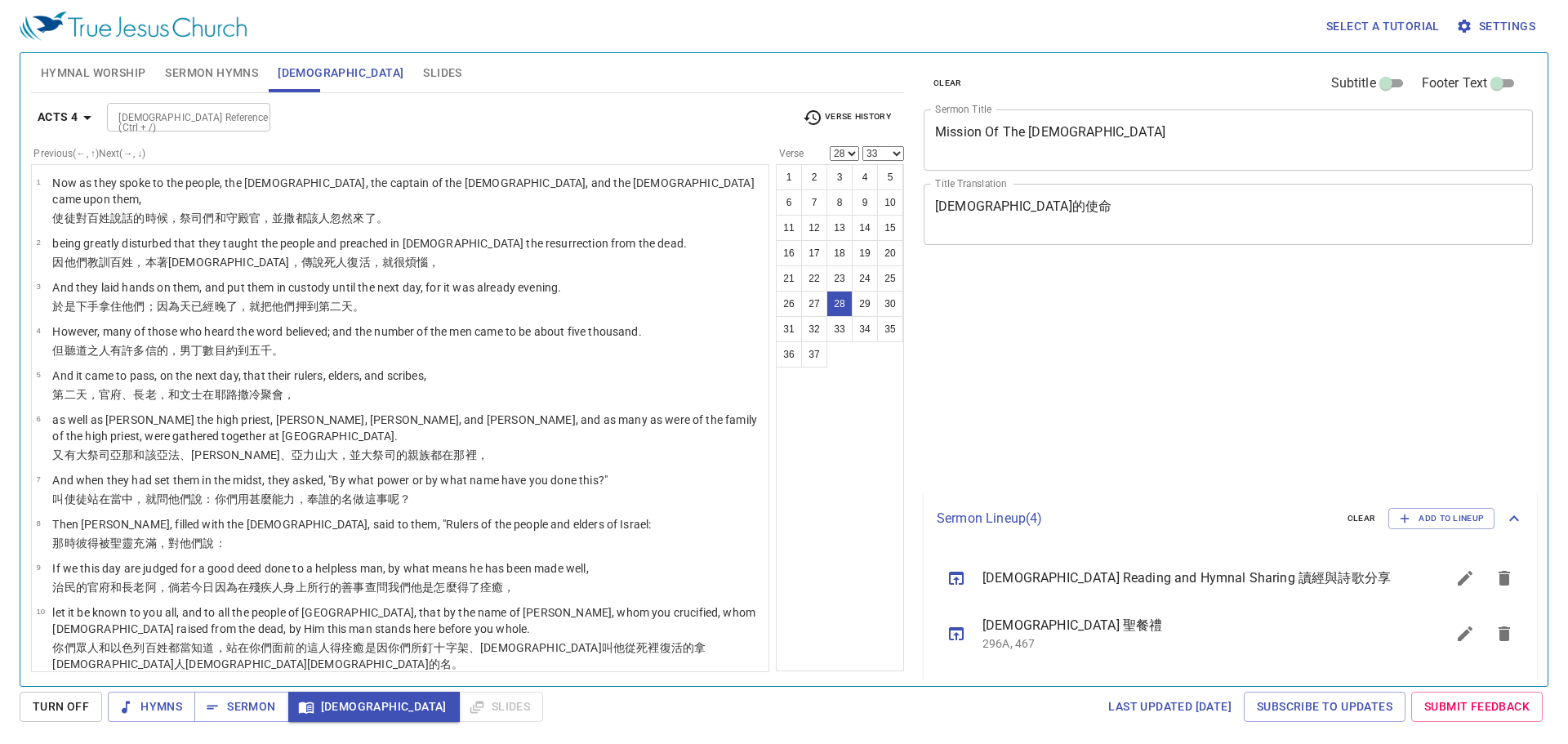
select select "28"
select select "33"
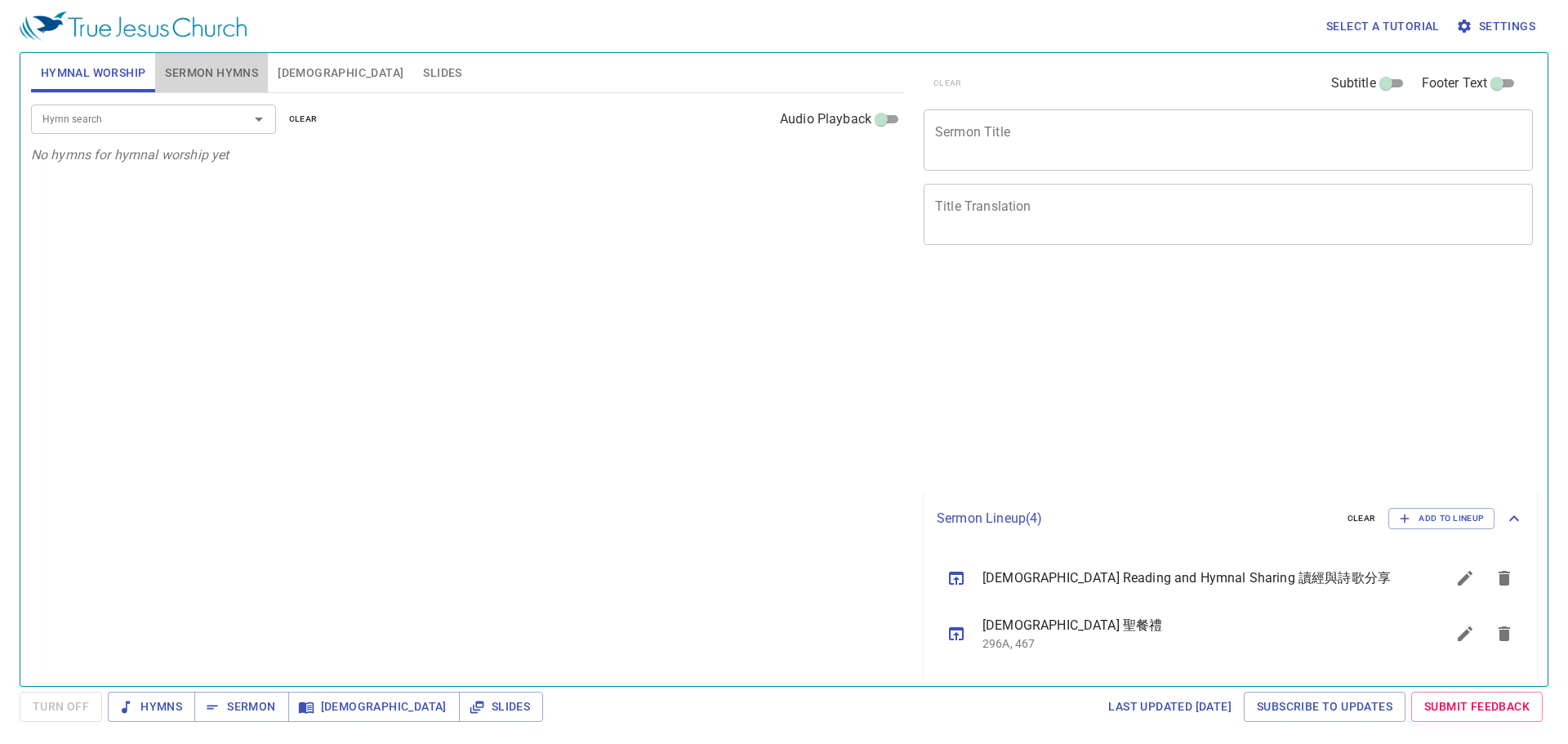
click at [242, 76] on span "Sermon Hymns" at bounding box center [212, 73] width 93 height 21
click at [423, 67] on span "Slides" at bounding box center [442, 73] width 39 height 21
click at [298, 72] on span "[DEMOGRAPHIC_DATA]" at bounding box center [341, 73] width 126 height 21
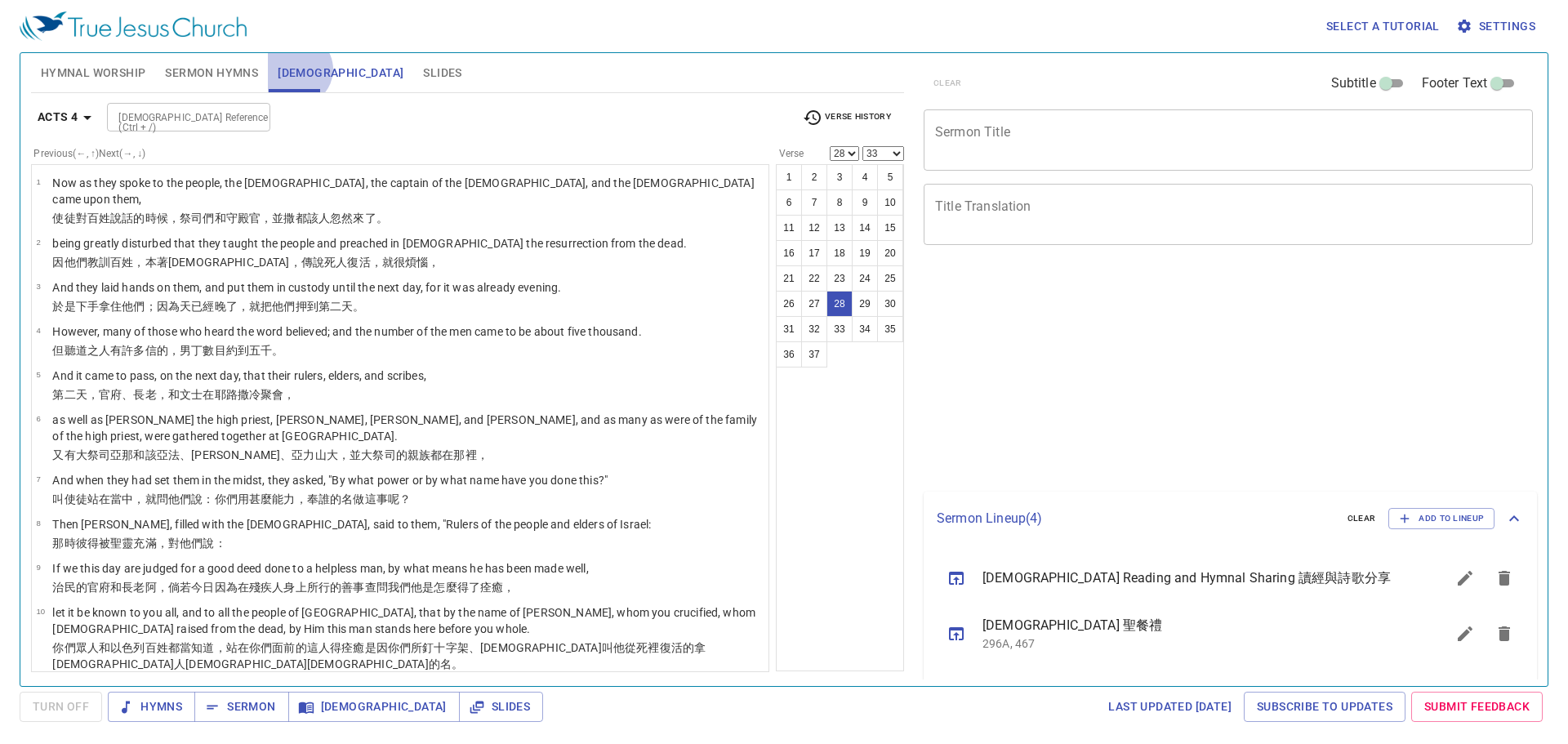
click at [296, 70] on span "[DEMOGRAPHIC_DATA]" at bounding box center [341, 73] width 126 height 21
